Goal: Task Accomplishment & Management: Use online tool/utility

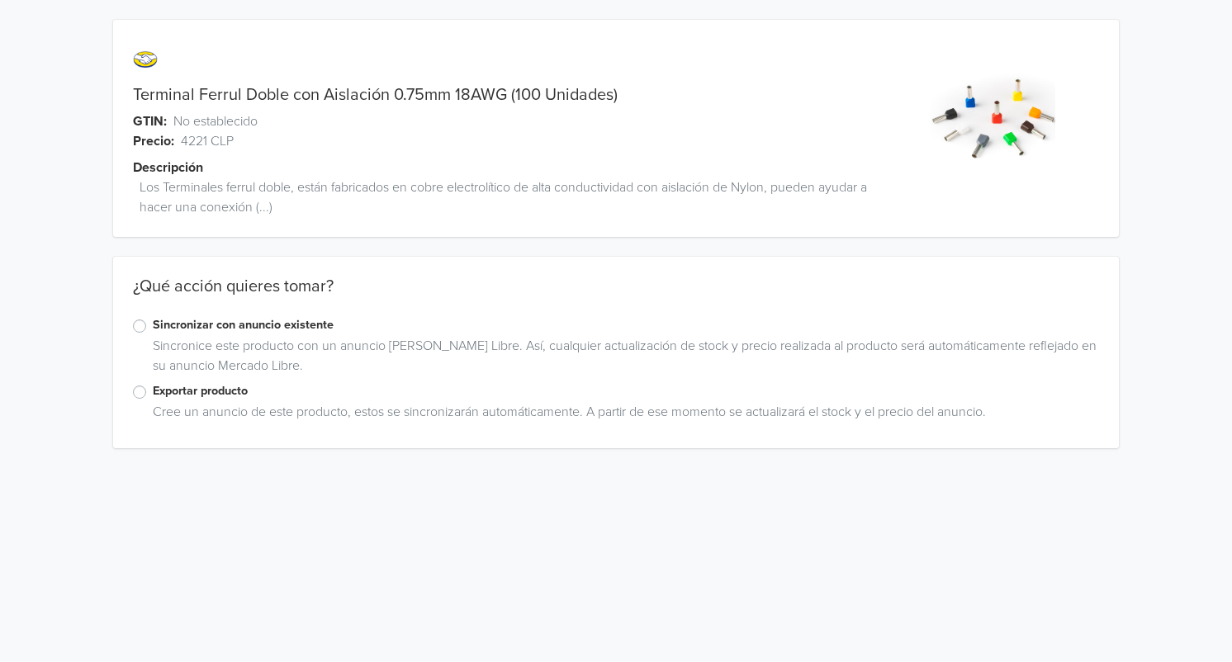
click at [153, 397] on label "Exportar producto" at bounding box center [626, 391] width 947 height 18
click at [0, 0] on input "Exportar producto" at bounding box center [0, 0] width 0 height 0
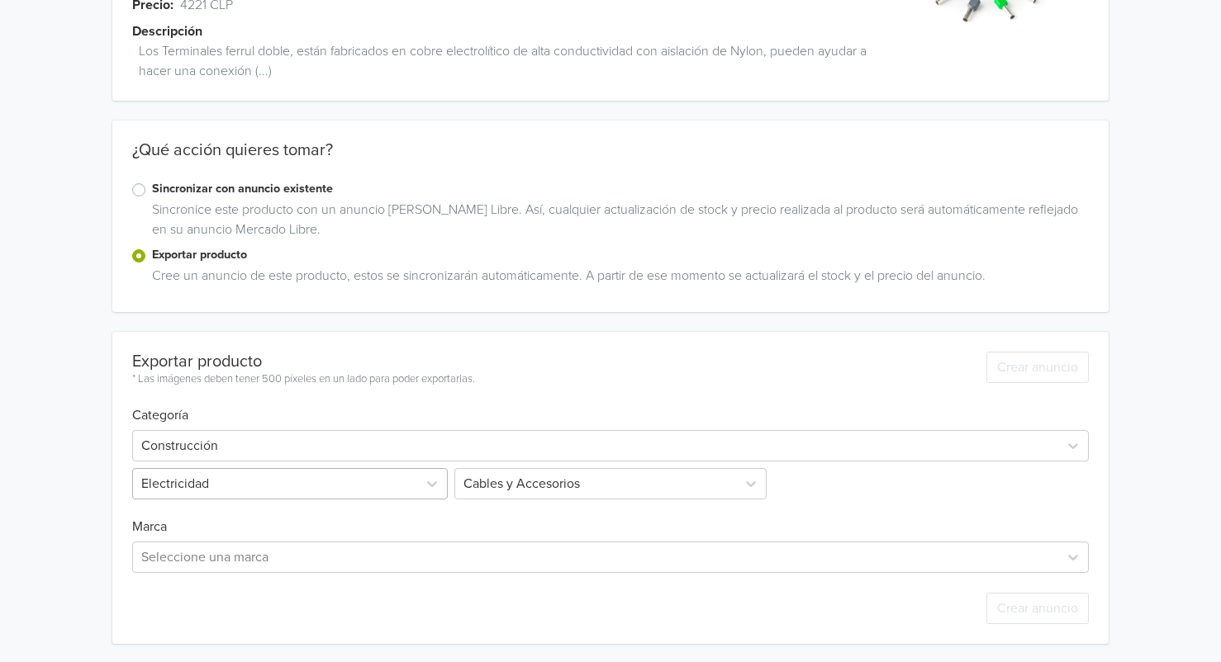
scroll to position [138, 0]
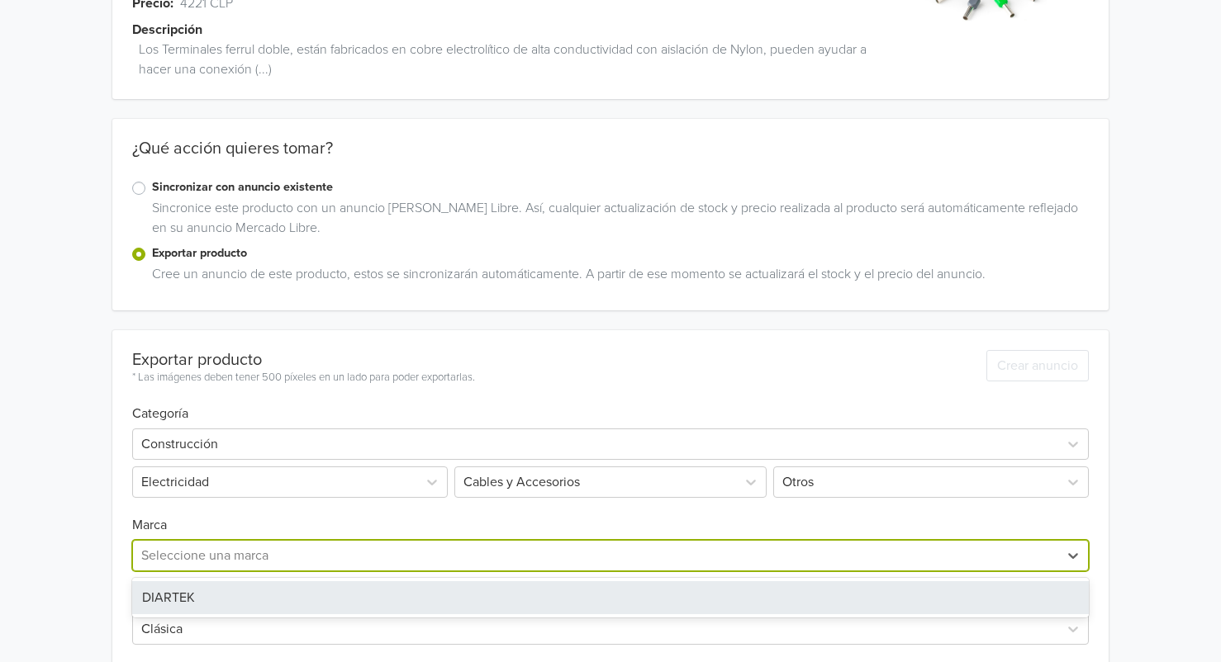
click at [258, 555] on div at bounding box center [595, 555] width 909 height 23
click at [224, 598] on div "DIARTEK" at bounding box center [610, 598] width 957 height 33
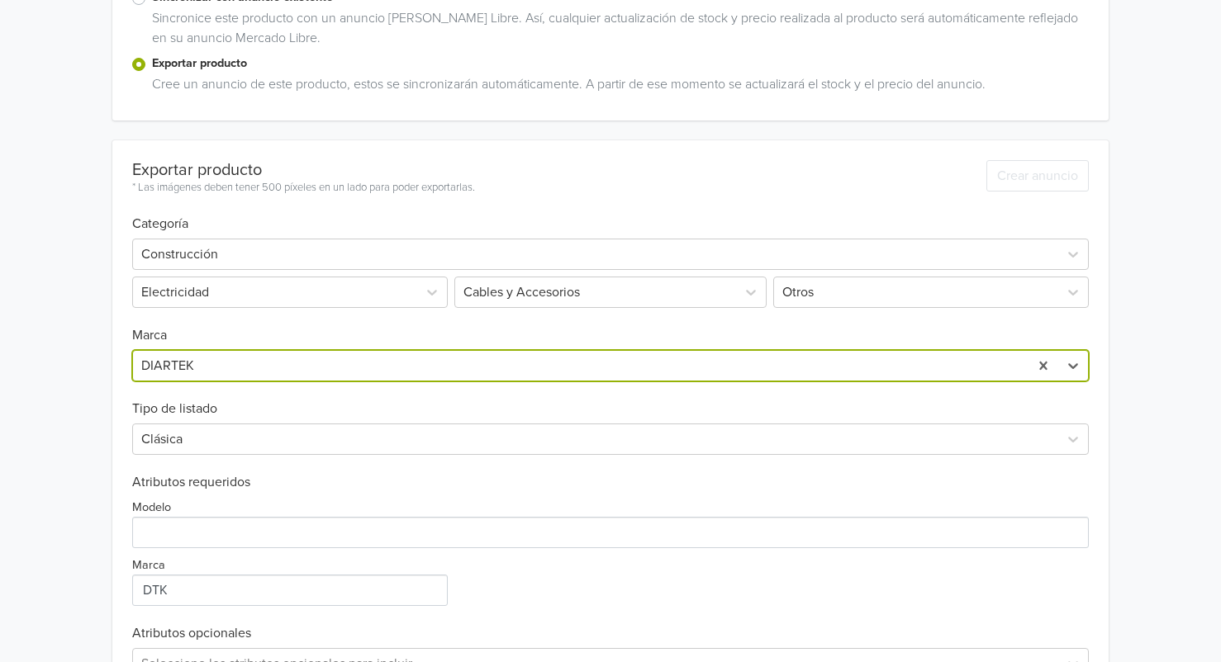
scroll to position [437, 0]
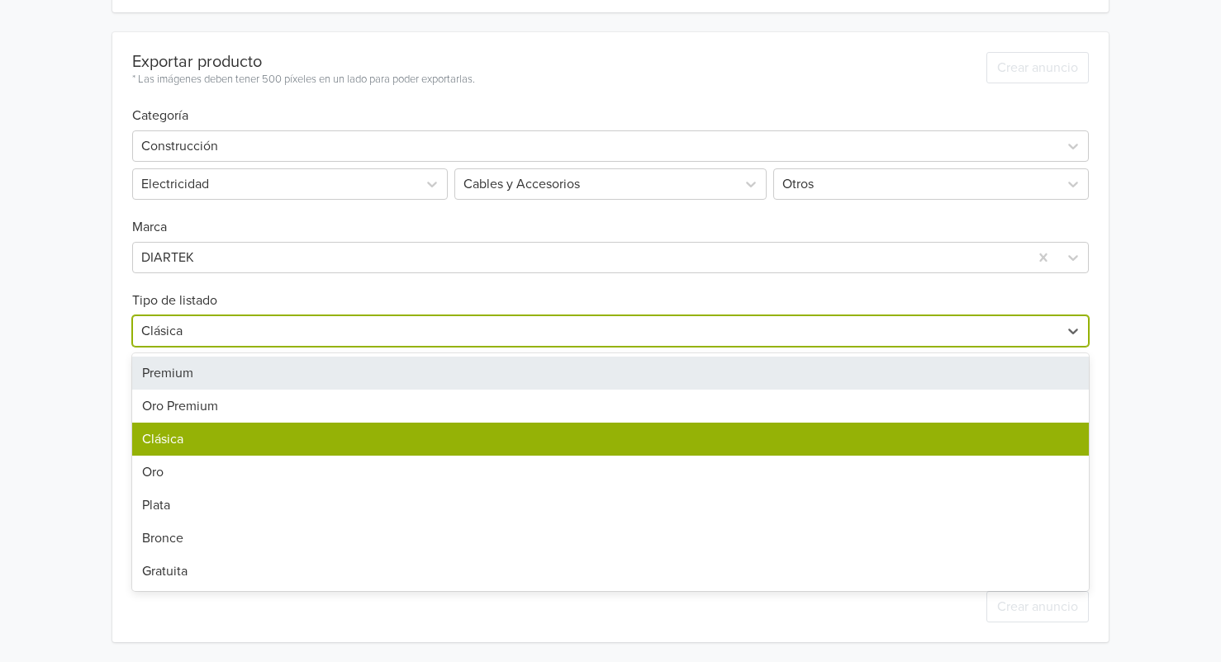
click at [145, 335] on div at bounding box center [595, 331] width 909 height 23
click at [153, 382] on div "Premium" at bounding box center [610, 373] width 957 height 33
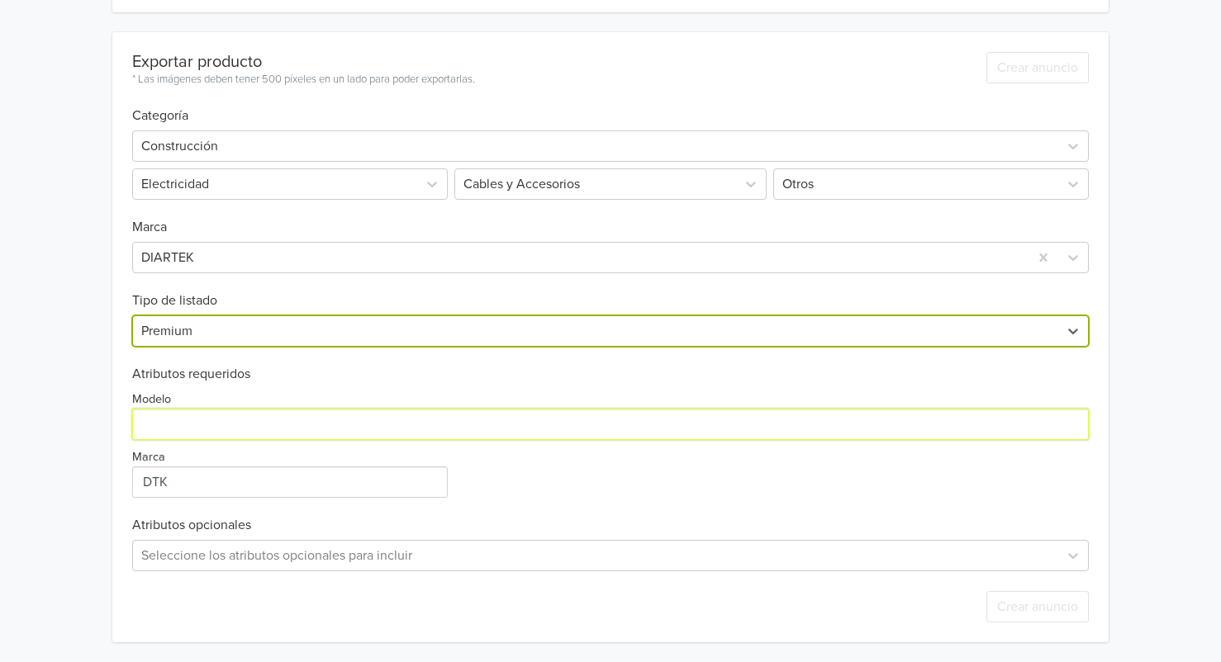
click at [163, 425] on input "Modelo" at bounding box center [610, 424] width 957 height 31
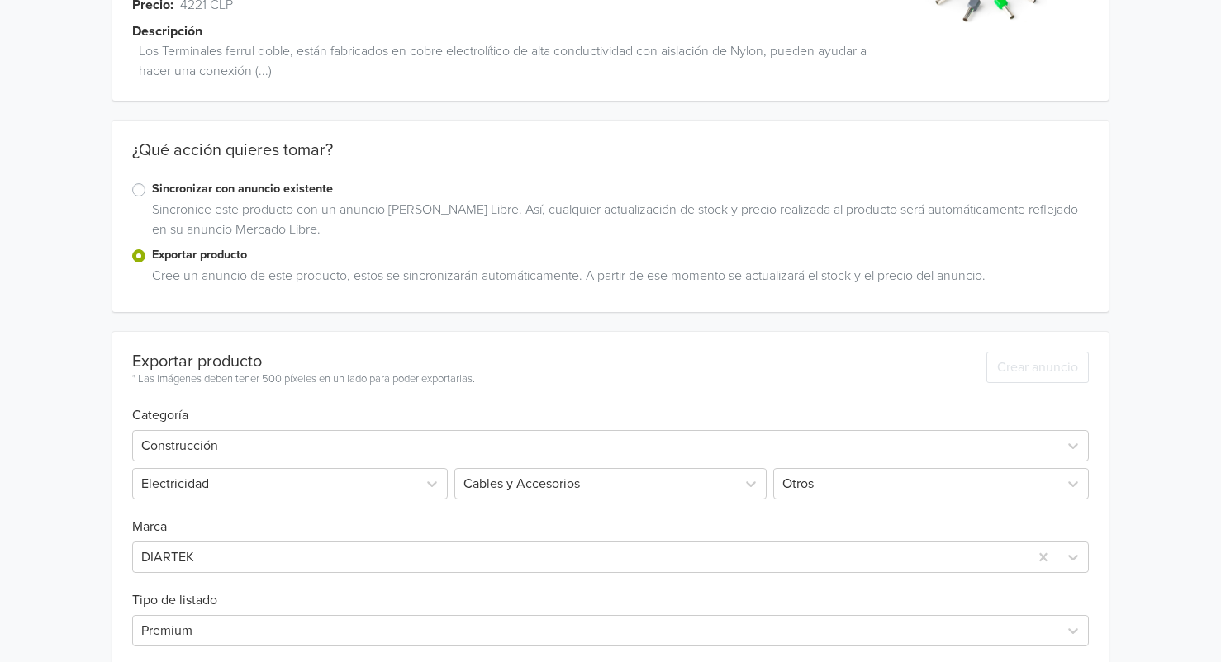
scroll to position [0, 0]
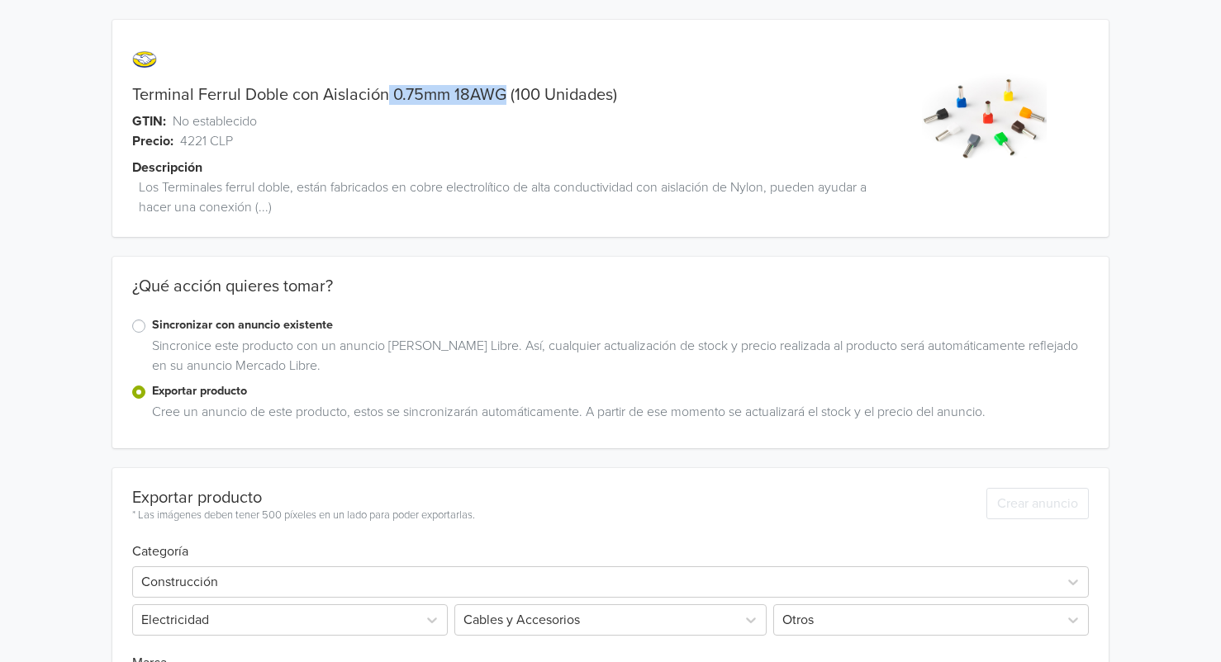
drag, startPoint x: 387, startPoint y: 94, endPoint x: 501, endPoint y: 103, distance: 114.4
click at [501, 103] on link "Terminal Ferrul Doble con Aislación 0.75mm 18AWG (100 Unidades)" at bounding box center [374, 95] width 485 height 20
copy link "0.75mm 18AWG"
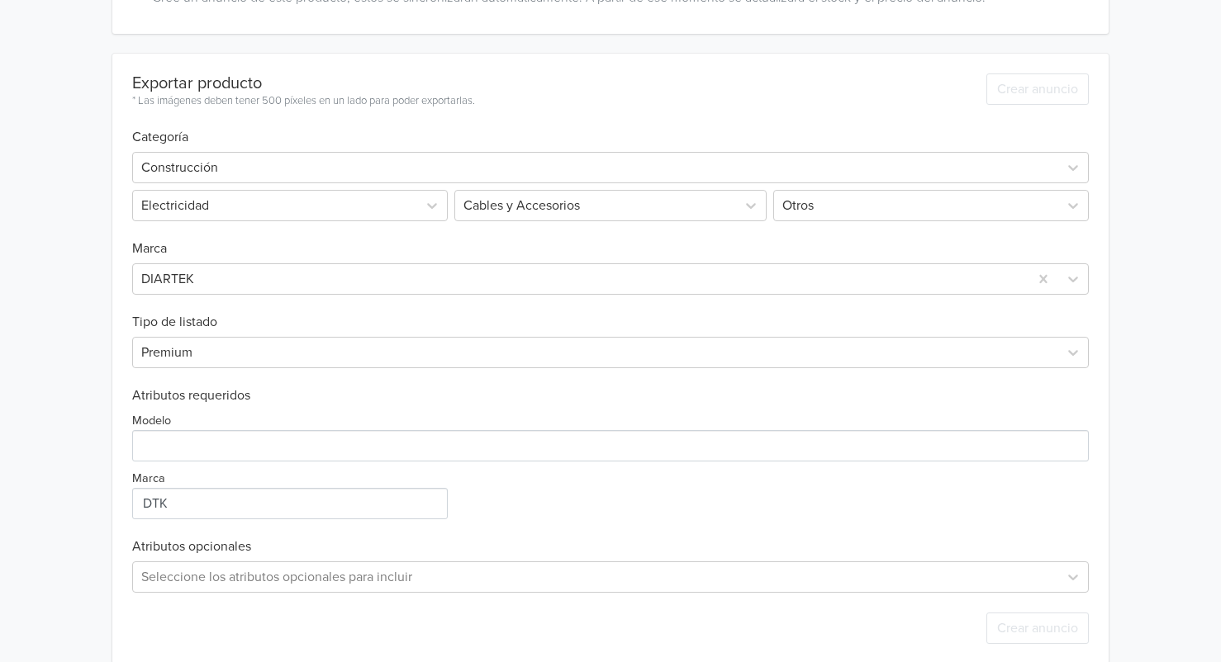
scroll to position [437, 0]
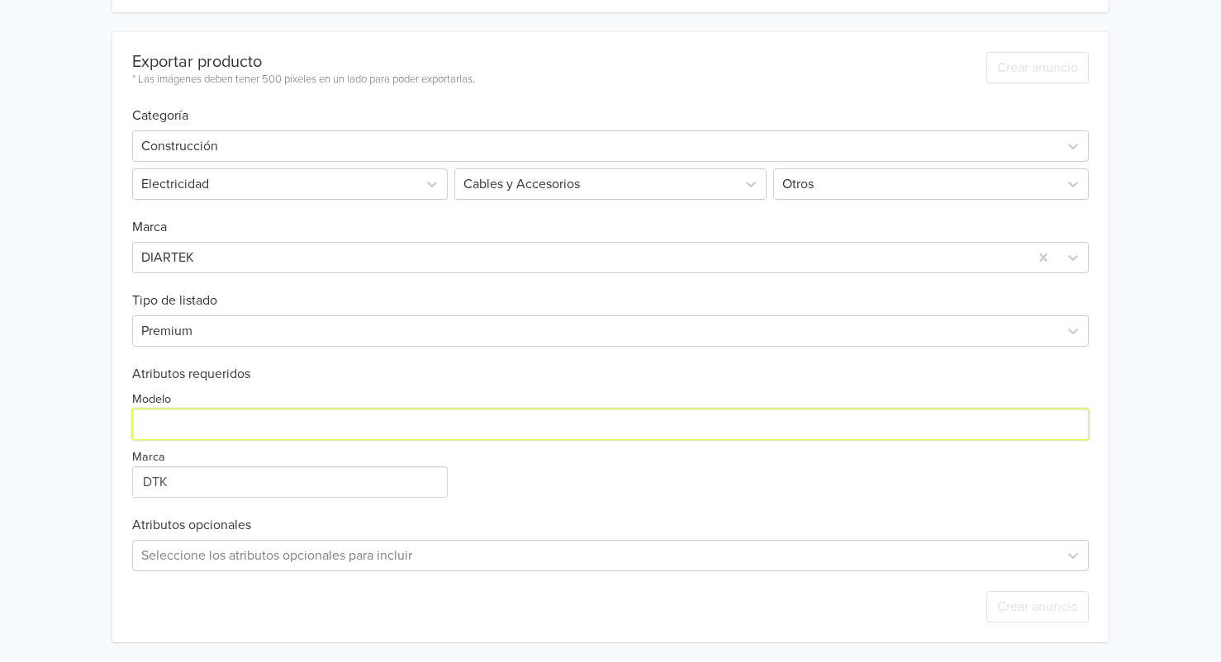
paste input "0.75mm 18AWG"
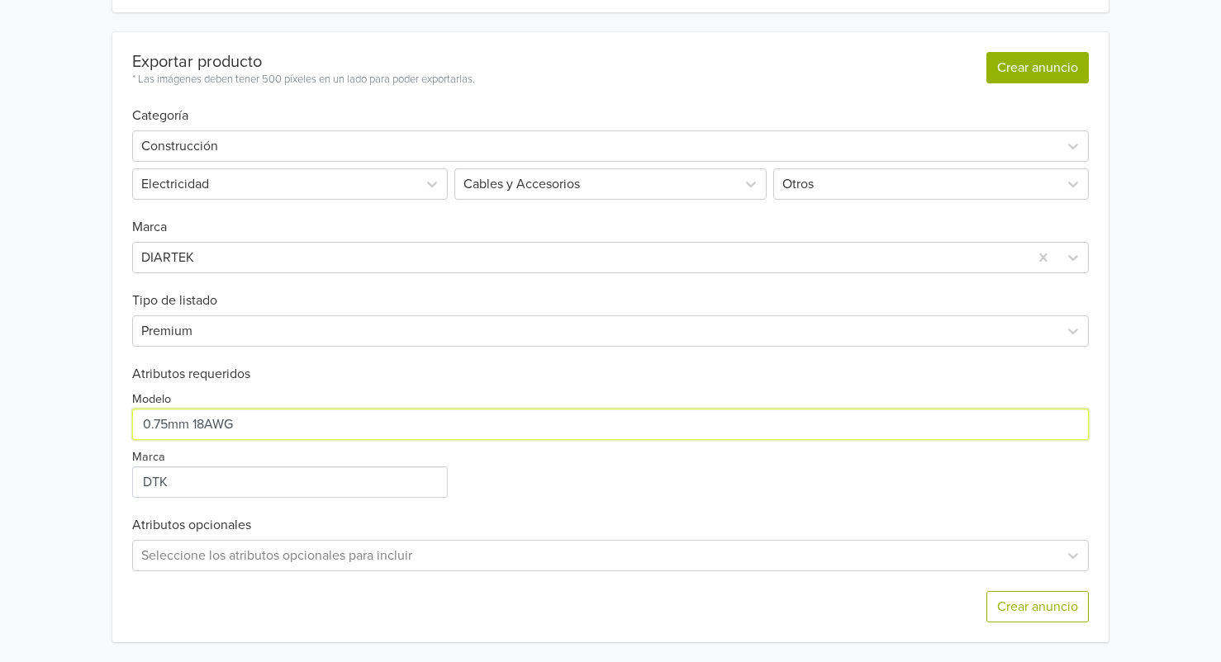
type input "0.75mm 18AWG"
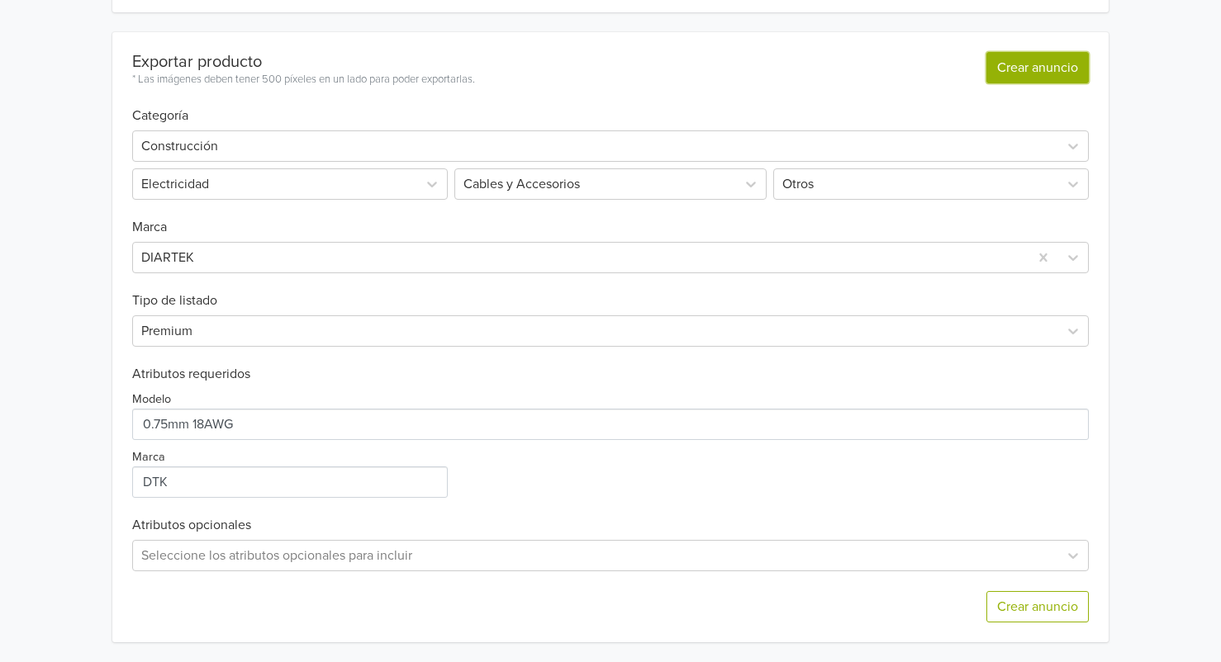
click at [1013, 78] on button "Crear anuncio" at bounding box center [1037, 67] width 102 height 31
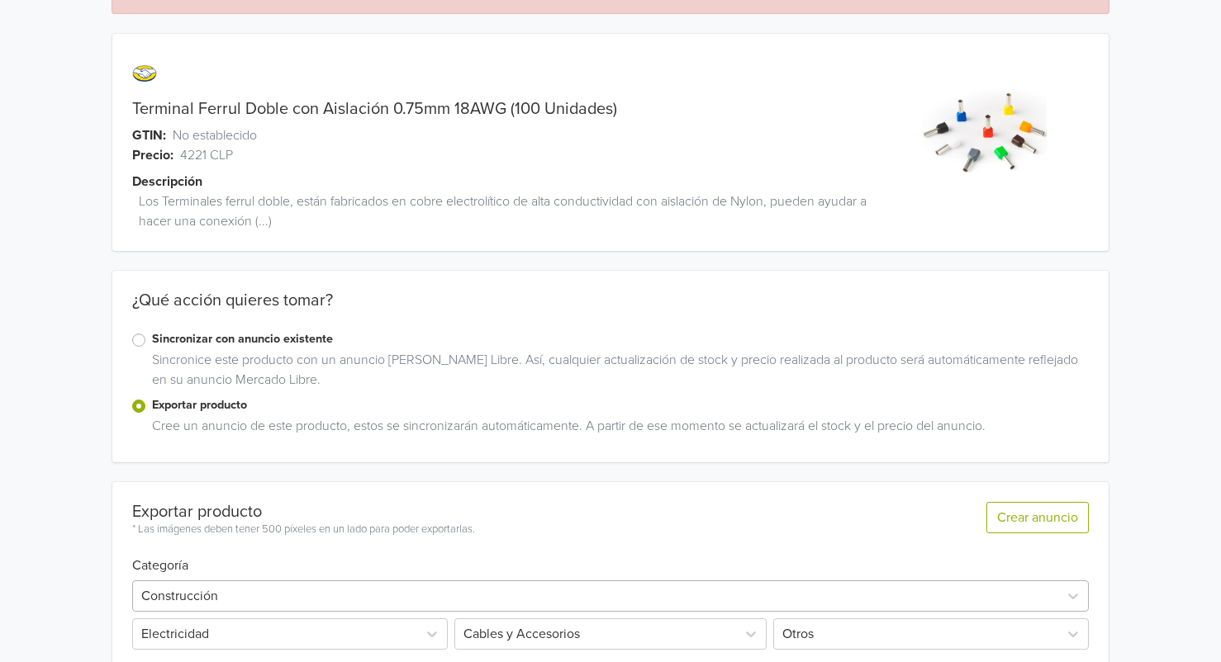
scroll to position [0, 0]
